Goal: Information Seeking & Learning: Learn about a topic

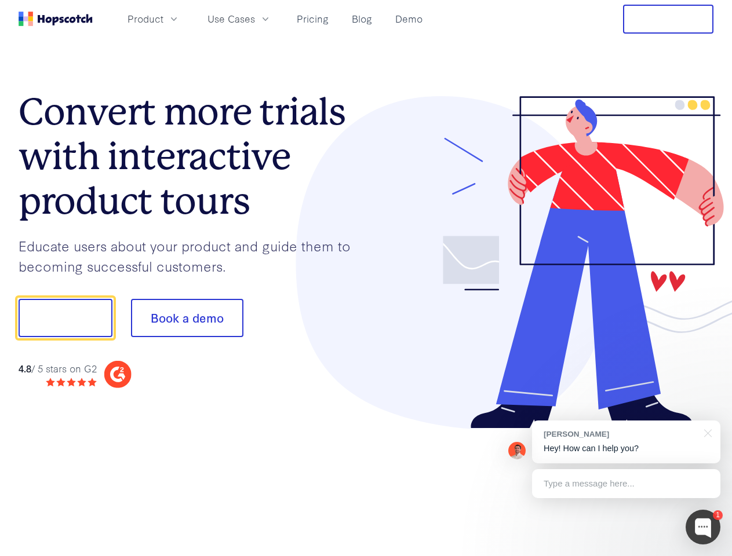
click at [366, 278] on div at bounding box center [540, 262] width 348 height 333
click at [163, 19] on span "Product" at bounding box center [146, 19] width 36 height 14
click at [255, 19] on span "Use Cases" at bounding box center [231, 19] width 48 height 14
click at [668, 19] on button "Free Trial" at bounding box center [668, 19] width 90 height 29
click at [65, 318] on button "Show me!" at bounding box center [66, 318] width 94 height 38
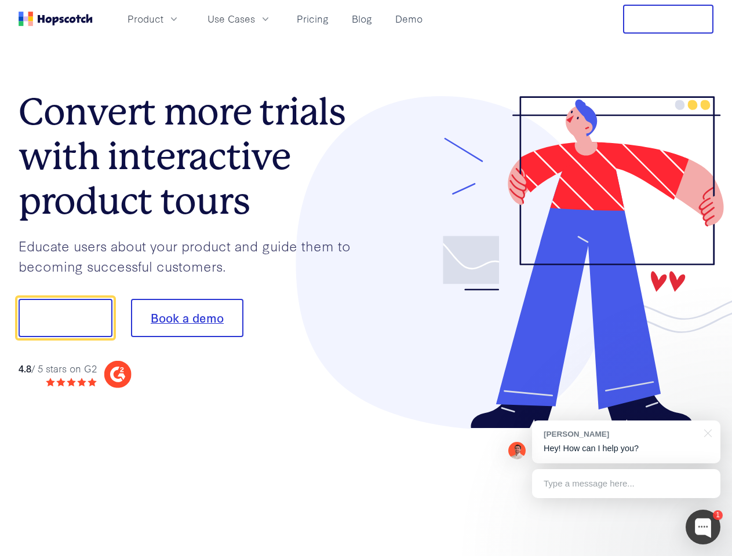
click at [187, 318] on button "Book a demo" at bounding box center [187, 318] width 112 height 38
click at [703, 527] on div at bounding box center [703, 527] width 35 height 35
click at [626, 442] on div "[PERSON_NAME] Hey! How can I help you?" at bounding box center [626, 442] width 188 height 43
click at [706, 432] on div at bounding box center [611, 316] width 217 height 387
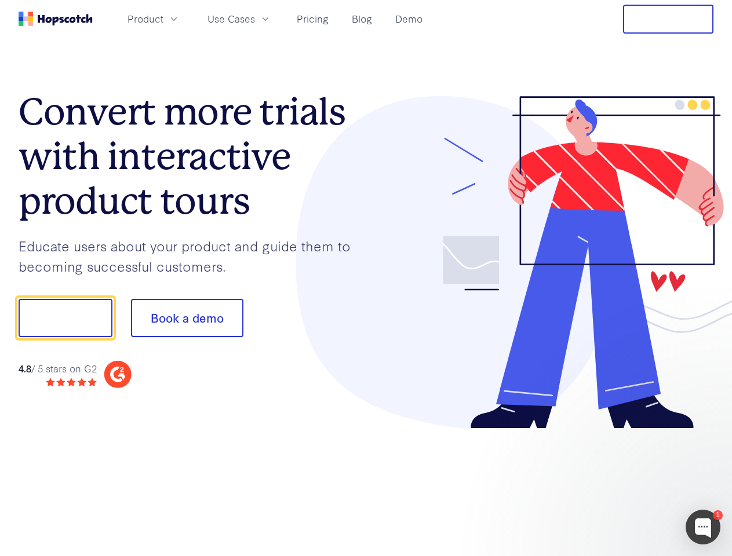
click at [626, 484] on div at bounding box center [611, 394] width 217 height 231
